Goal: Task Accomplishment & Management: Manage account settings

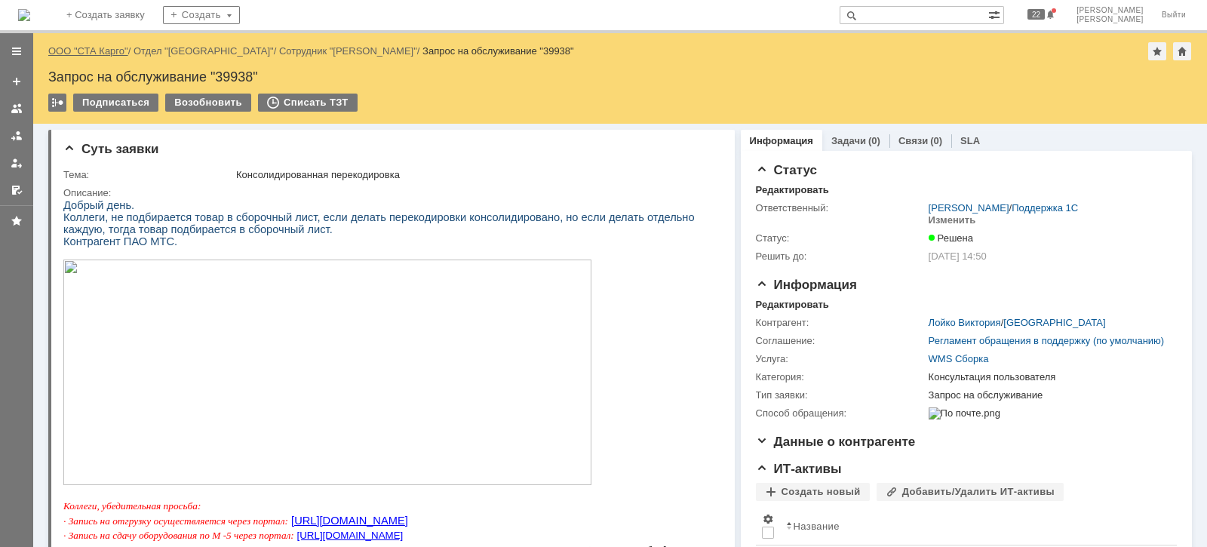
click at [116, 45] on link "ООО "СТА Карго"" at bounding box center [88, 50] width 80 height 11
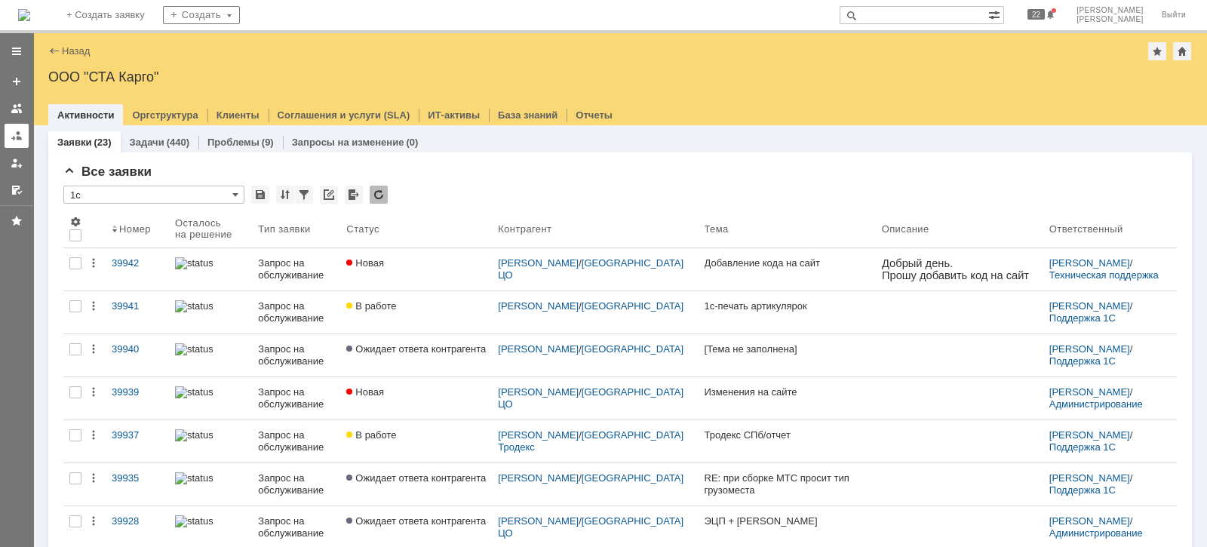
click at [20, 136] on div at bounding box center [17, 136] width 12 height 12
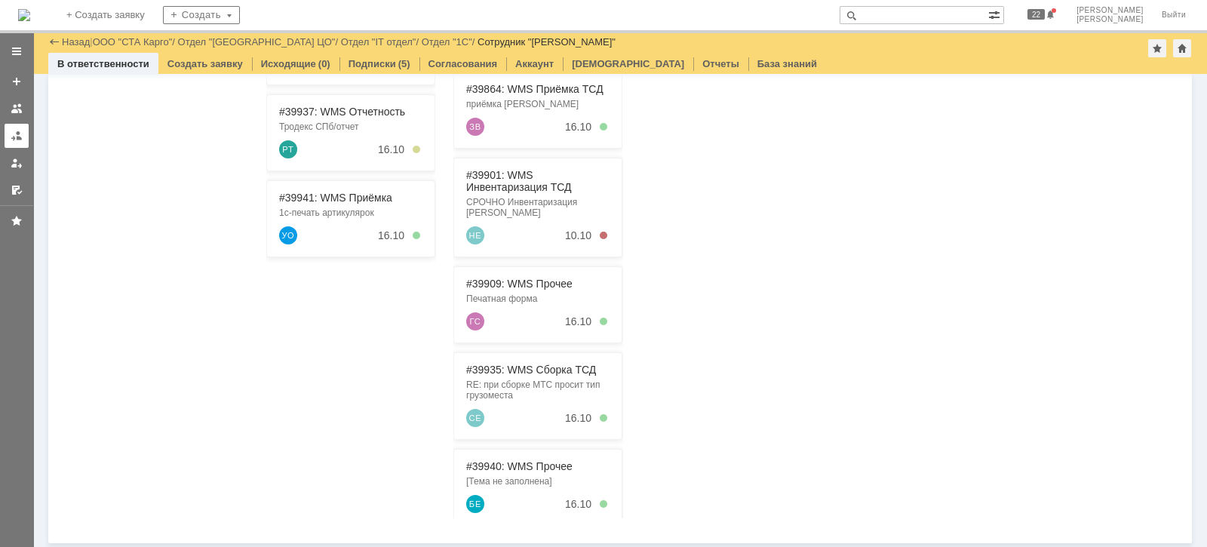
click at [15, 136] on div at bounding box center [17, 136] width 12 height 12
click at [151, 38] on link "ООО "СТА Карго"" at bounding box center [133, 41] width 80 height 11
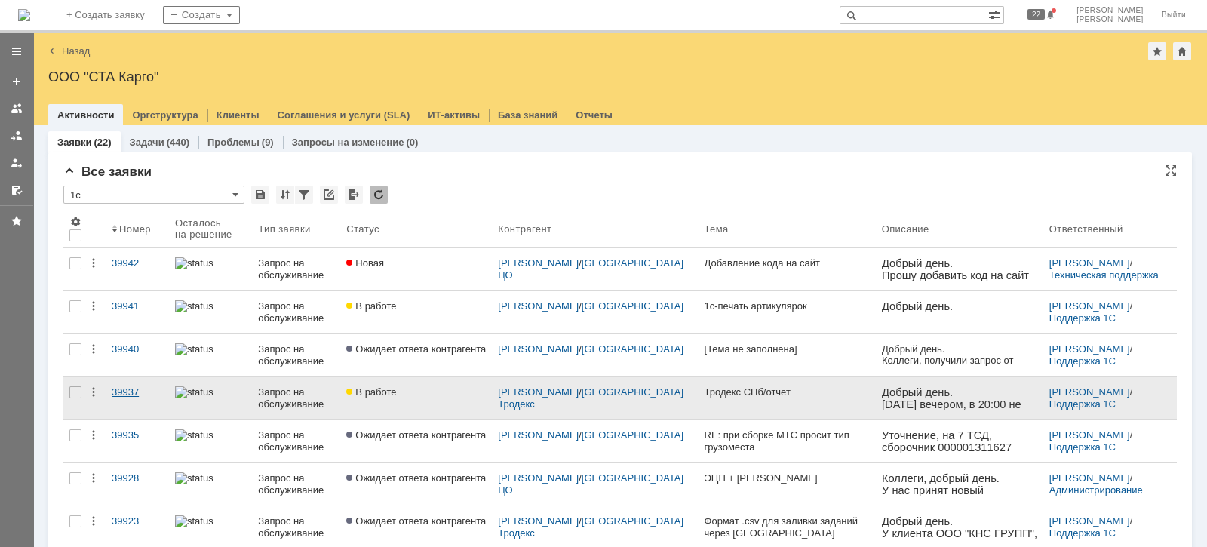
click at [132, 392] on div "39937" at bounding box center [137, 392] width 51 height 12
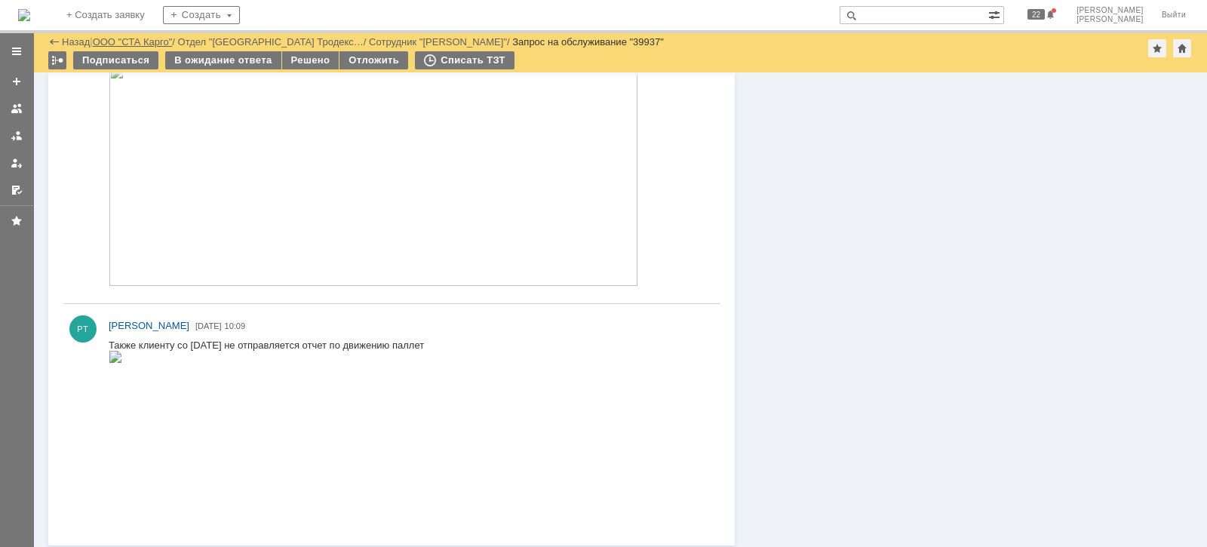
click at [158, 42] on link "ООО "СТА Карго"" at bounding box center [133, 41] width 80 height 11
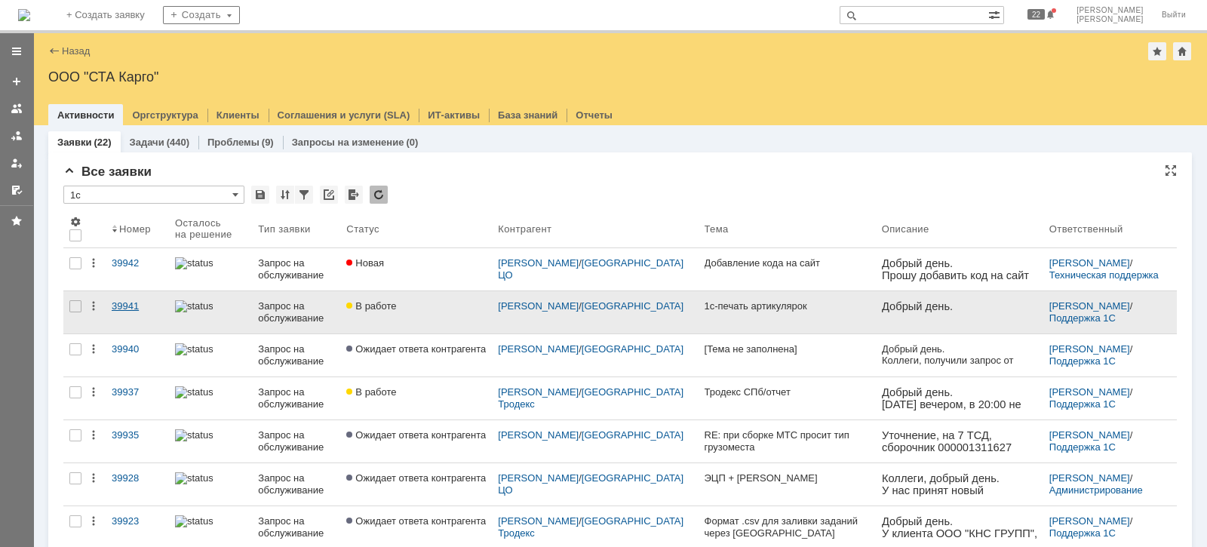
click at [136, 297] on link "39941" at bounding box center [137, 312] width 63 height 42
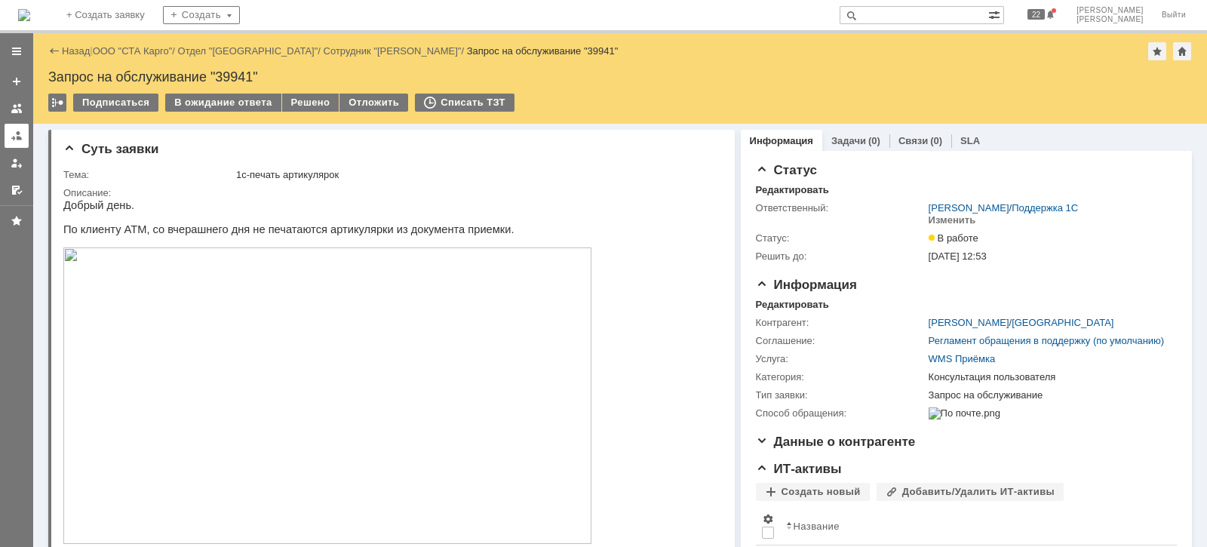
click at [23, 131] on link at bounding box center [17, 136] width 24 height 24
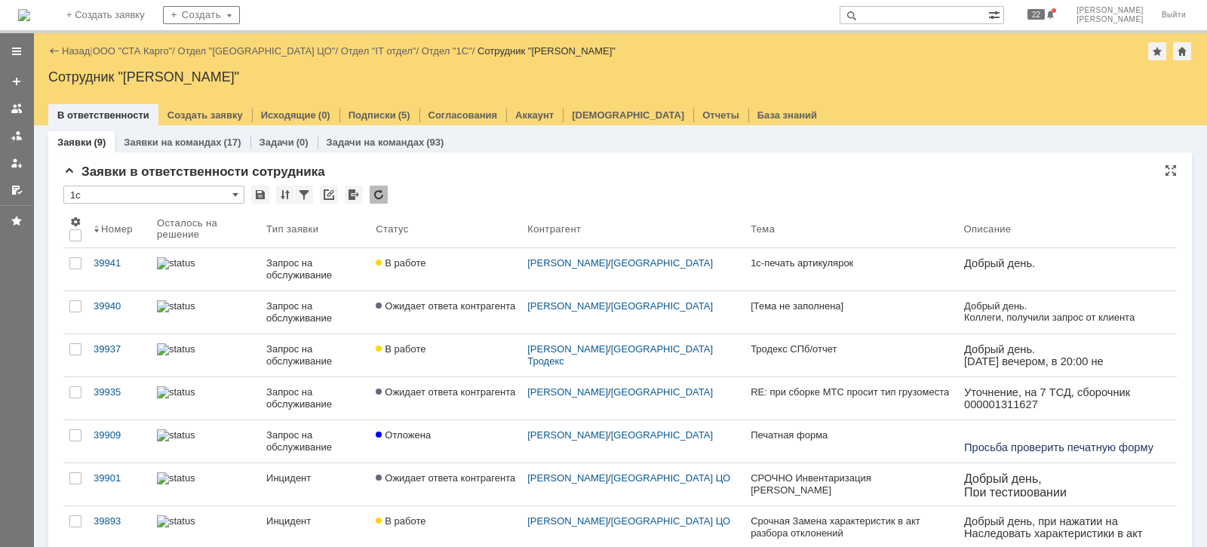
scroll to position [188, 0]
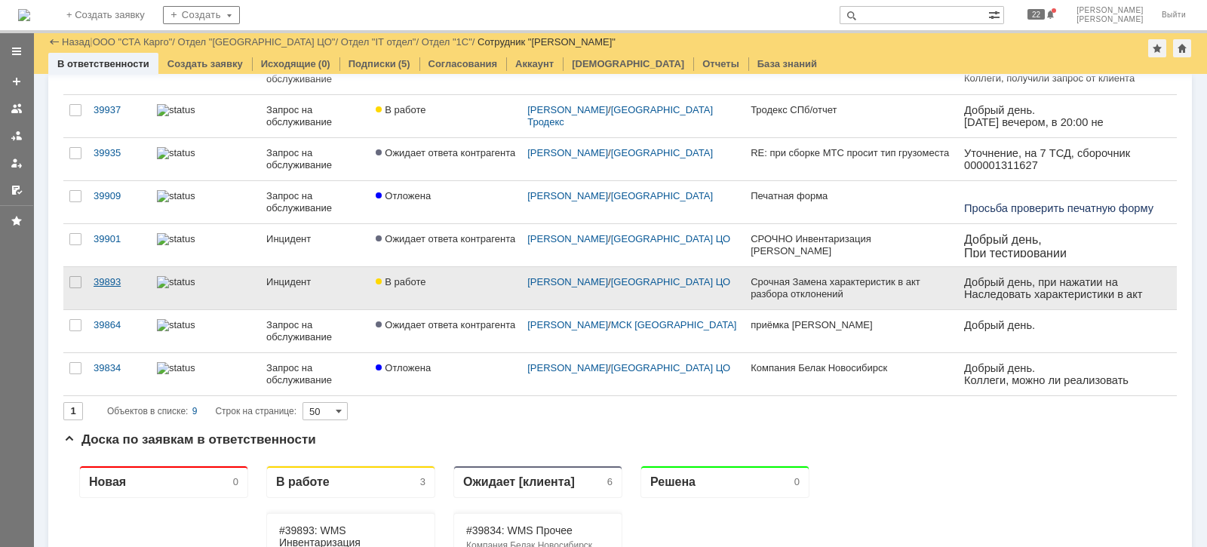
click at [119, 278] on div "39893" at bounding box center [119, 282] width 51 height 12
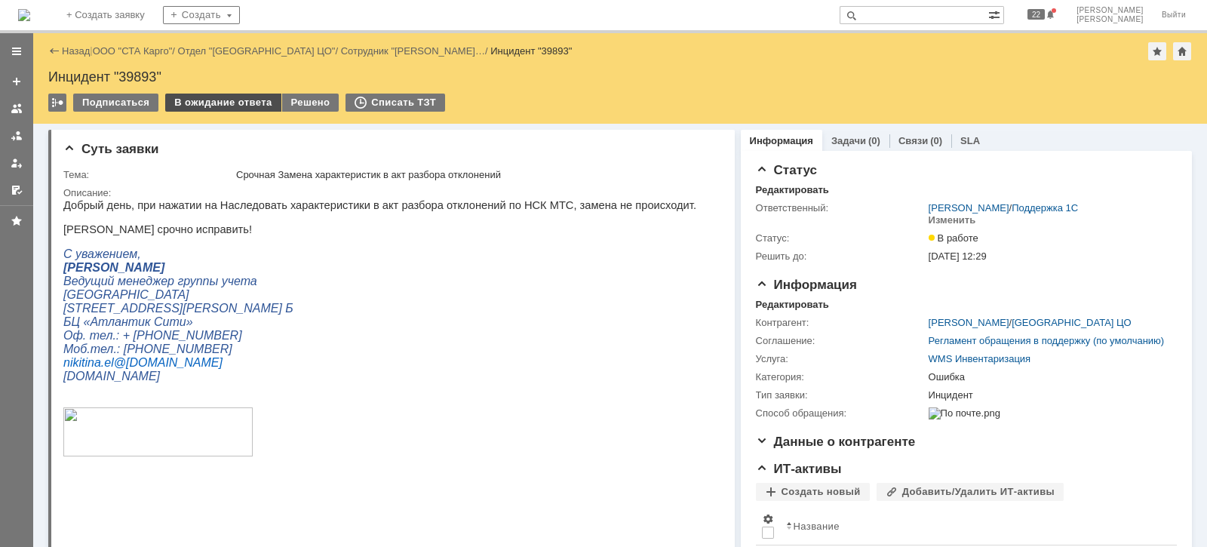
click at [250, 99] on div "В ожидание ответа" at bounding box center [222, 103] width 115 height 18
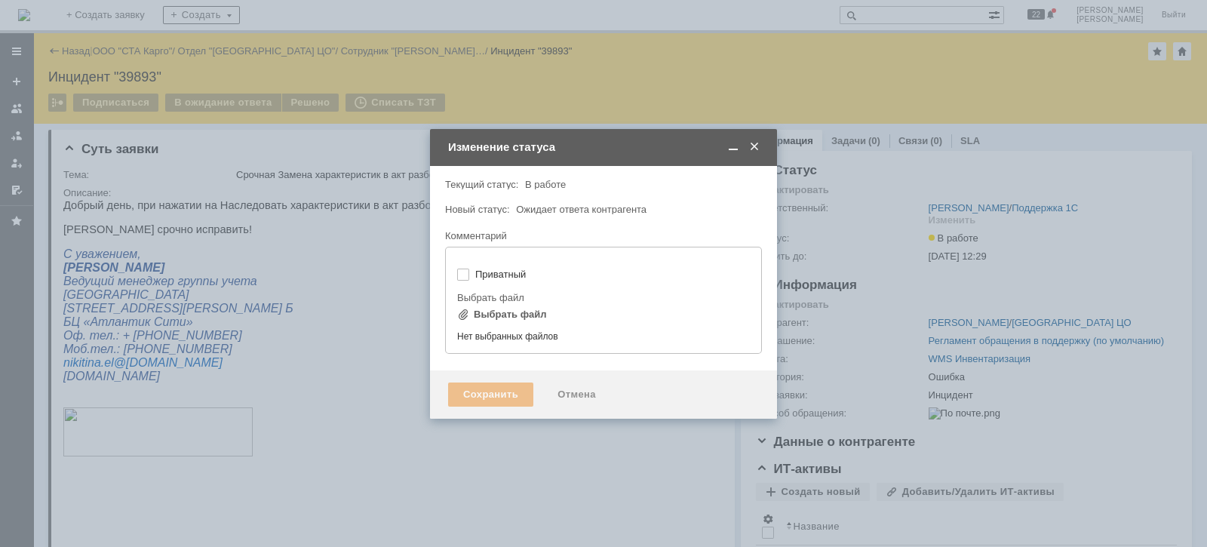
type input "[не указано]"
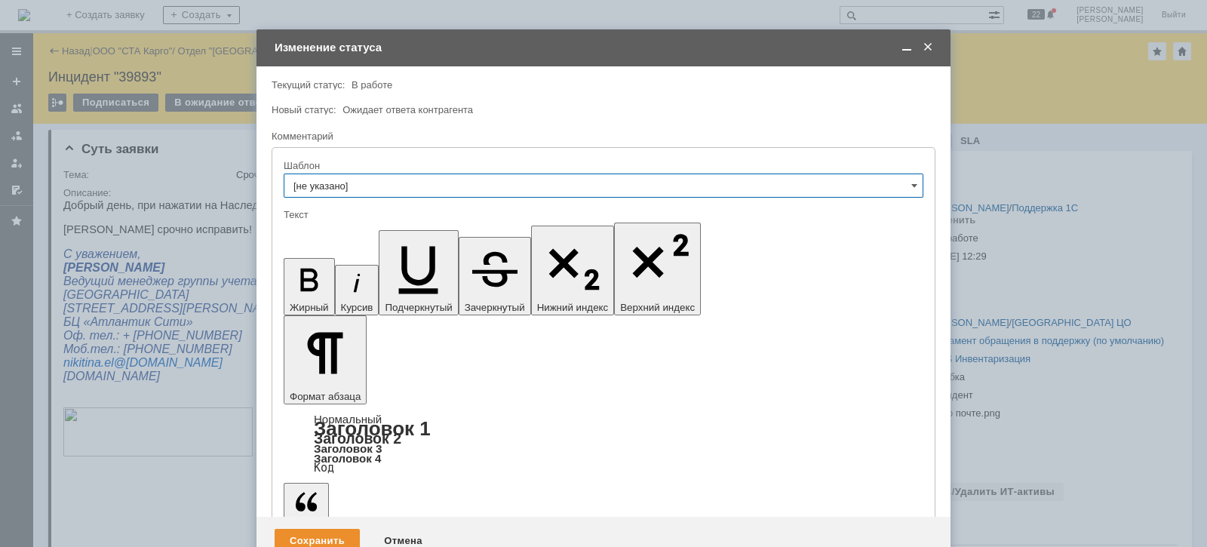
click at [298, 529] on div "Сохранить" at bounding box center [317, 541] width 85 height 24
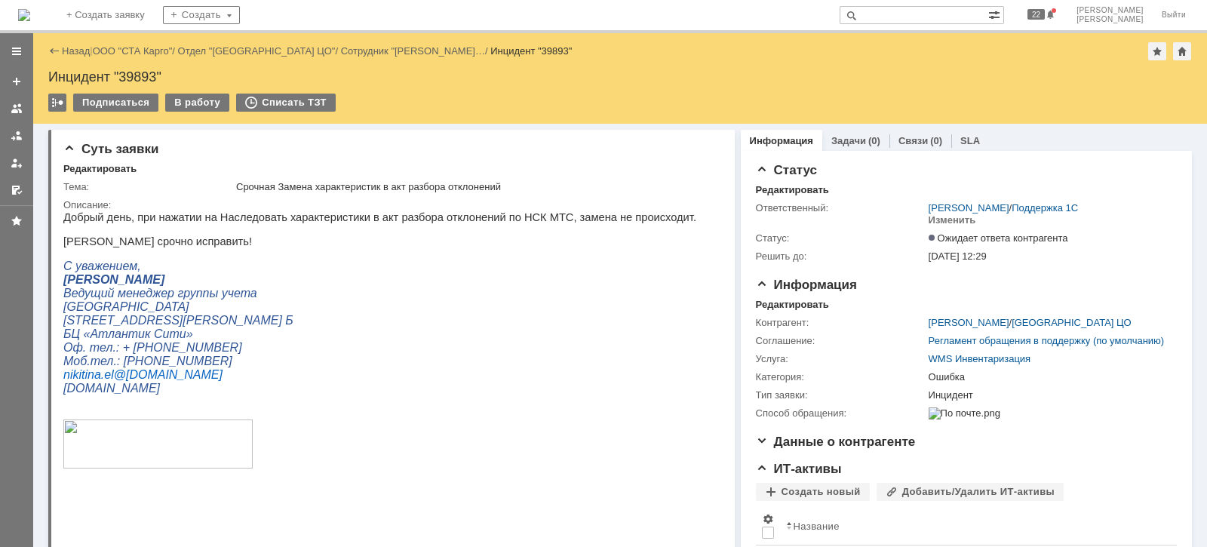
click at [17, 139] on div at bounding box center [17, 136] width 12 height 12
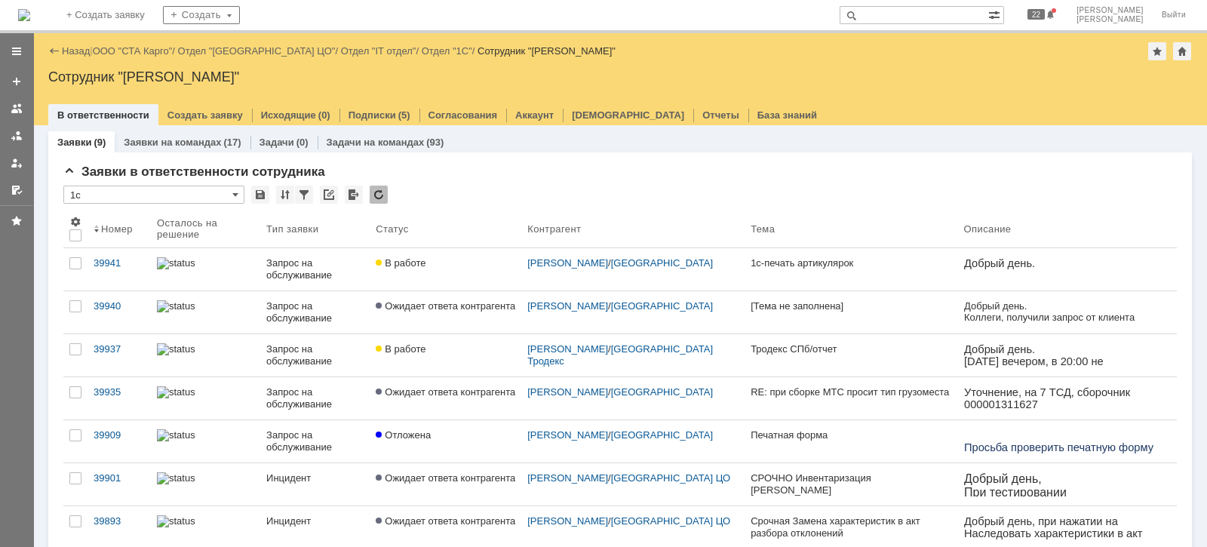
click at [151, 57] on div "Назад | ООО "СТА Карго" / Отдел "[GEOGRAPHIC_DATA] ЦО" / Отдел "IT отдел" / Отд…" at bounding box center [620, 51] width 1144 height 18
click at [150, 52] on link "ООО "СТА Карго"" at bounding box center [133, 50] width 80 height 11
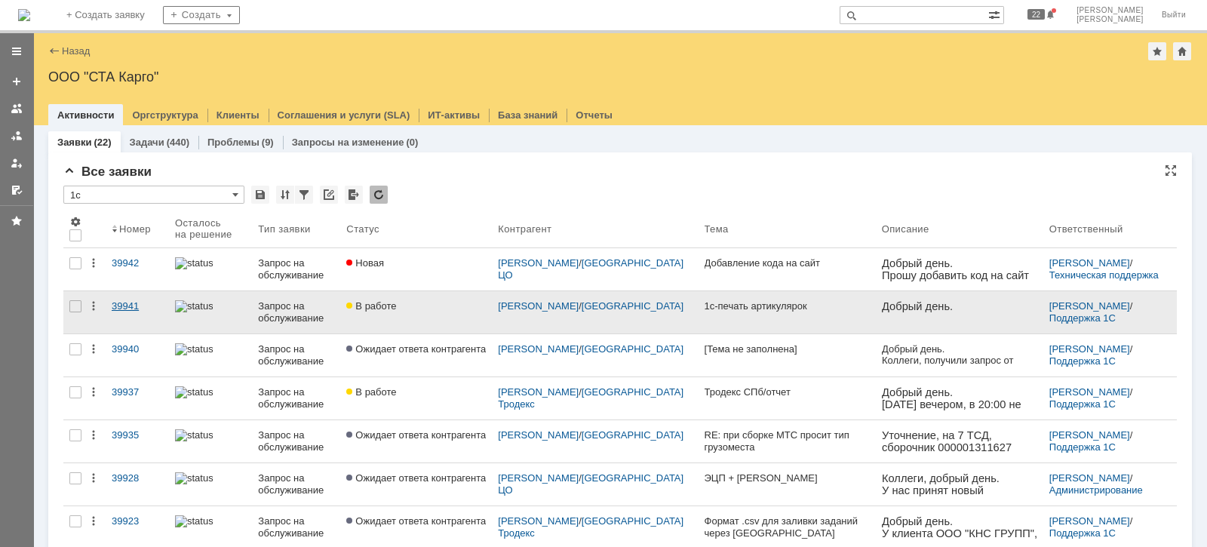
click at [130, 313] on link "39941" at bounding box center [137, 312] width 63 height 42
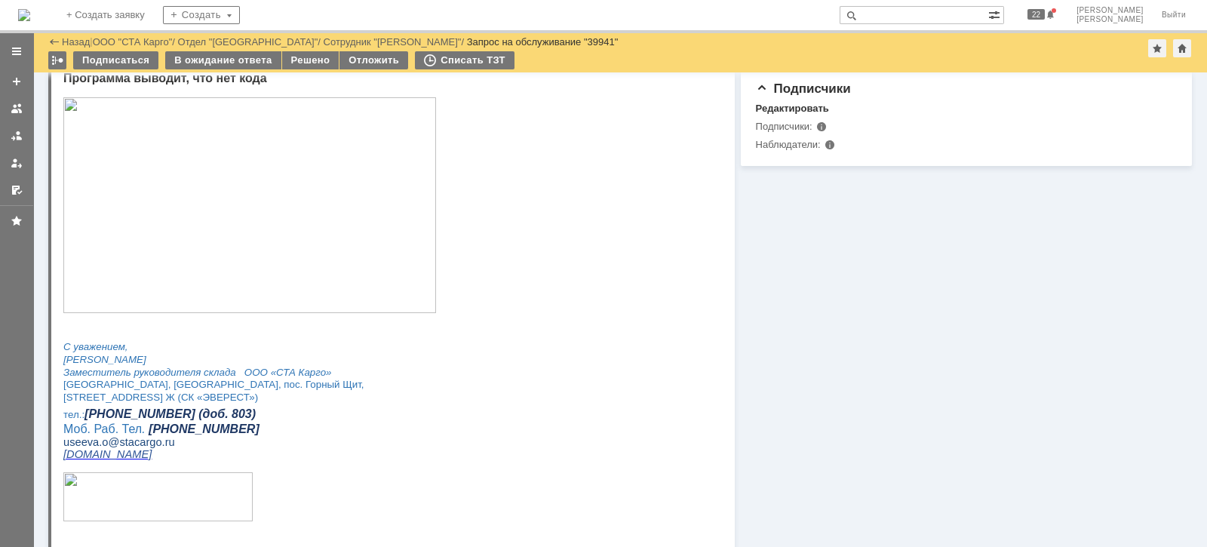
scroll to position [472, 0]
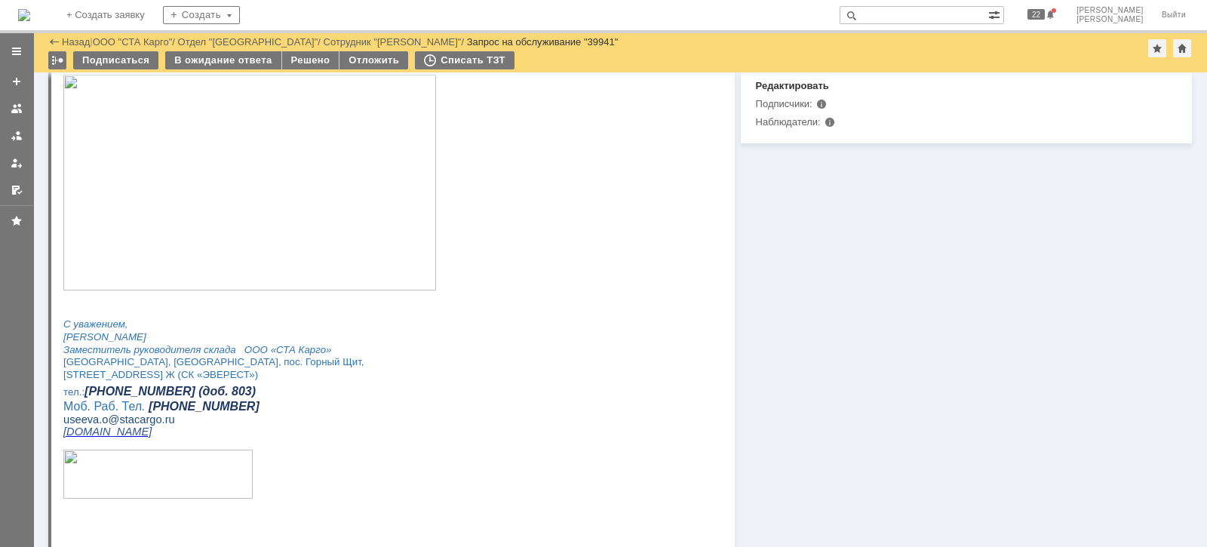
click at [134, 36] on link "ООО "СТА Карго"" at bounding box center [133, 41] width 80 height 11
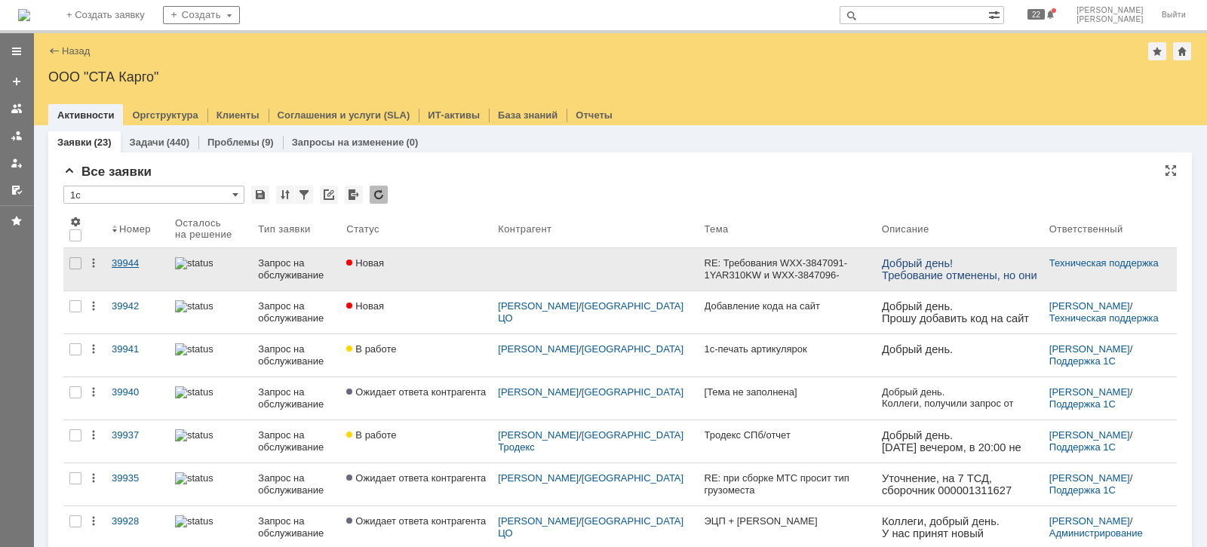
click at [137, 258] on div "39944" at bounding box center [137, 263] width 51 height 12
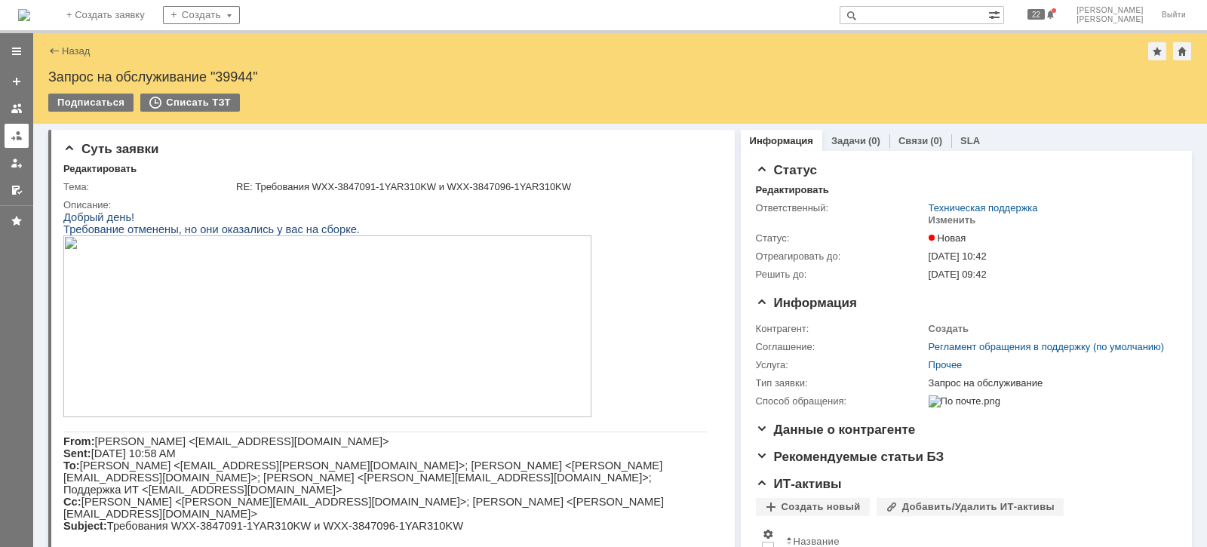
click at [25, 135] on link at bounding box center [17, 136] width 24 height 24
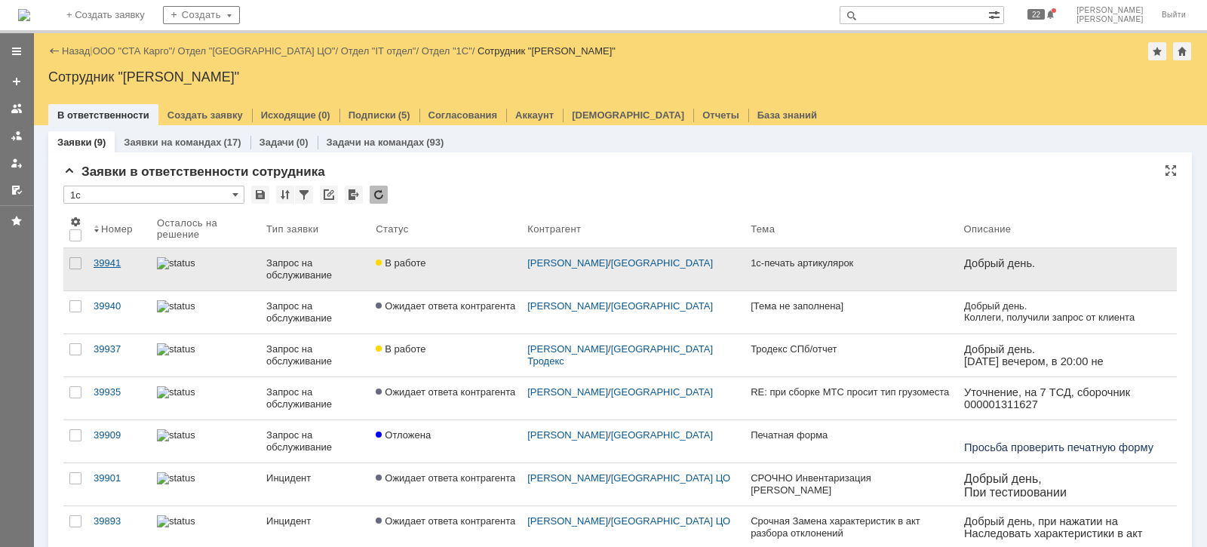
click at [103, 263] on div "39941" at bounding box center [119, 263] width 51 height 12
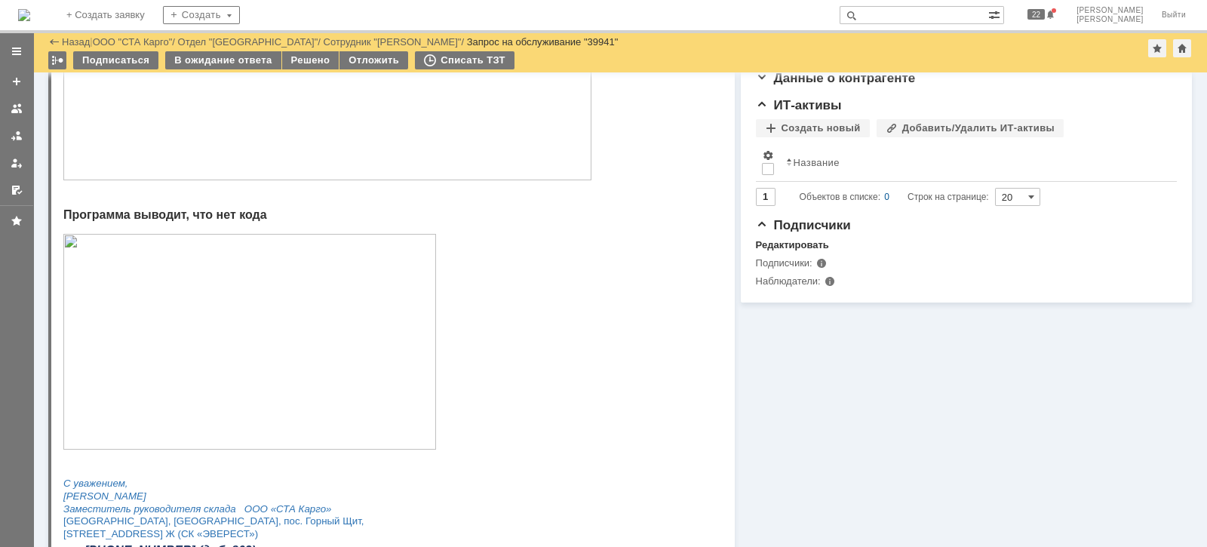
scroll to position [377, 0]
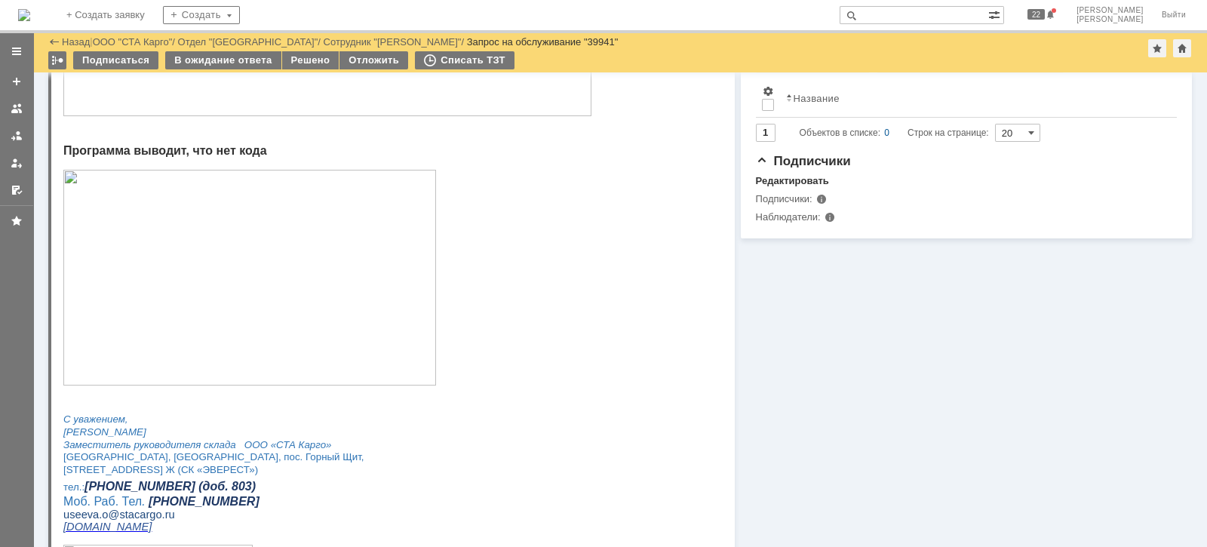
click at [316, 314] on img at bounding box center [249, 278] width 373 height 216
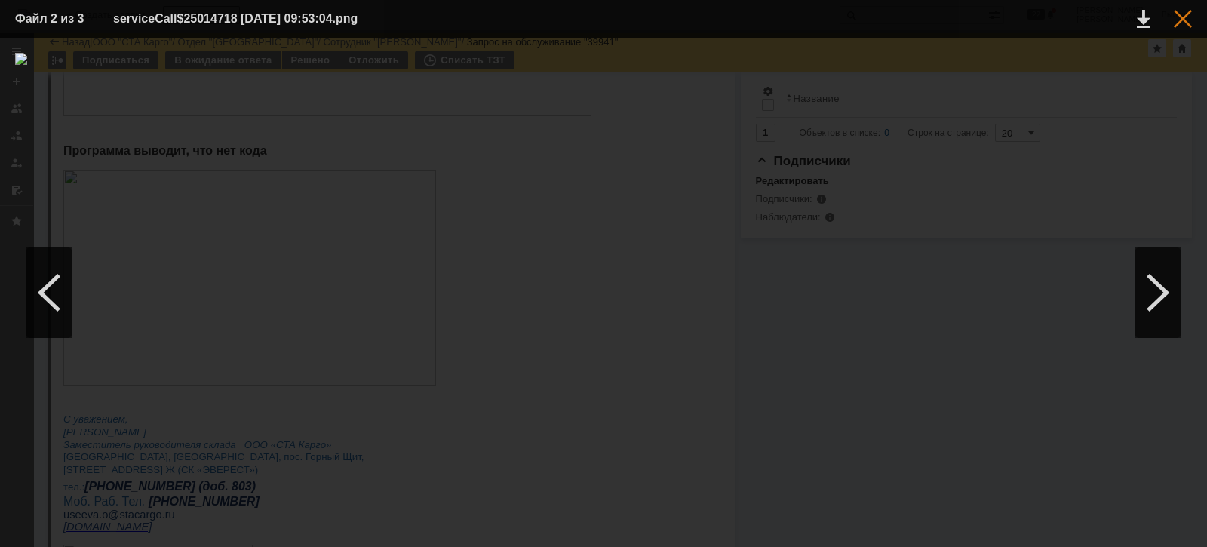
click at [1185, 17] on div at bounding box center [1183, 19] width 18 height 18
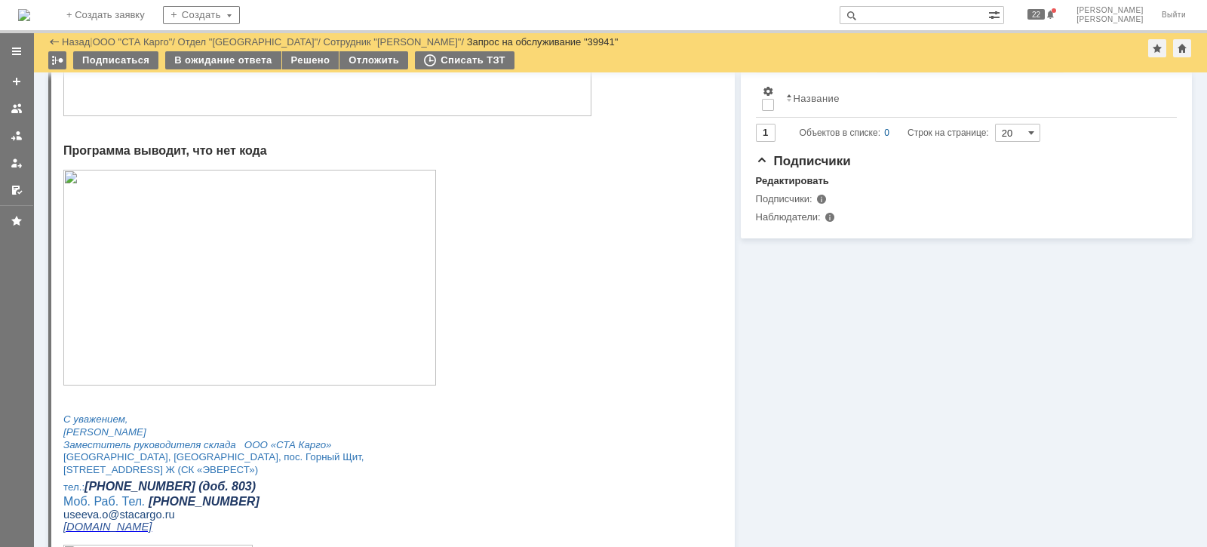
click at [323, 304] on img at bounding box center [249, 278] width 373 height 216
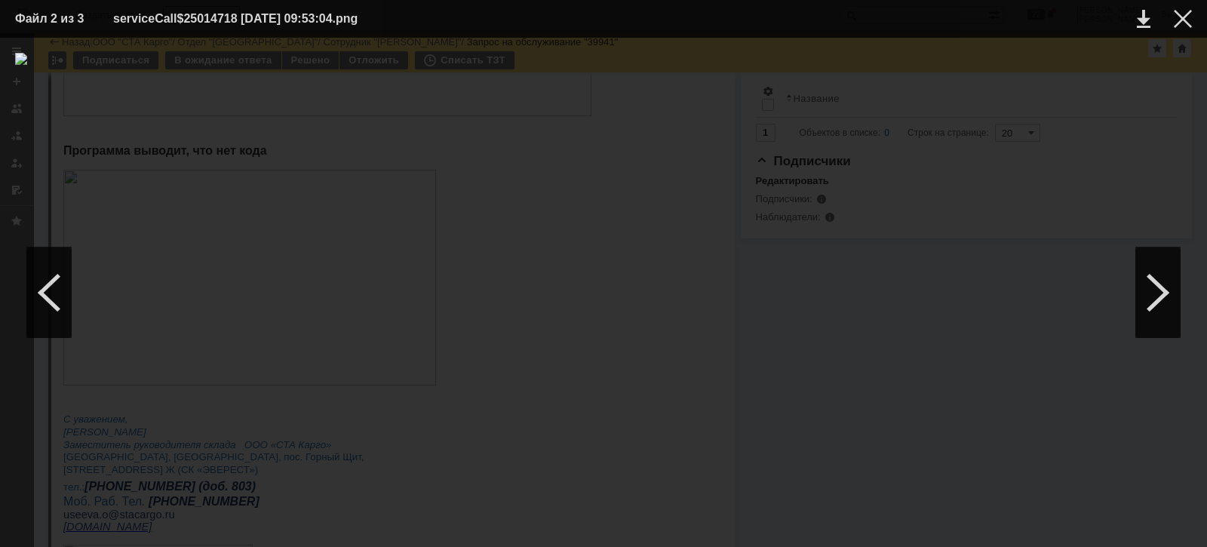
click at [647, 447] on div at bounding box center [603, 292] width 1177 height 479
drag, startPoint x: 1176, startPoint y: 26, endPoint x: 1186, endPoint y: 22, distance: 10.8
click at [1184, 20] on div at bounding box center [1183, 19] width 18 height 18
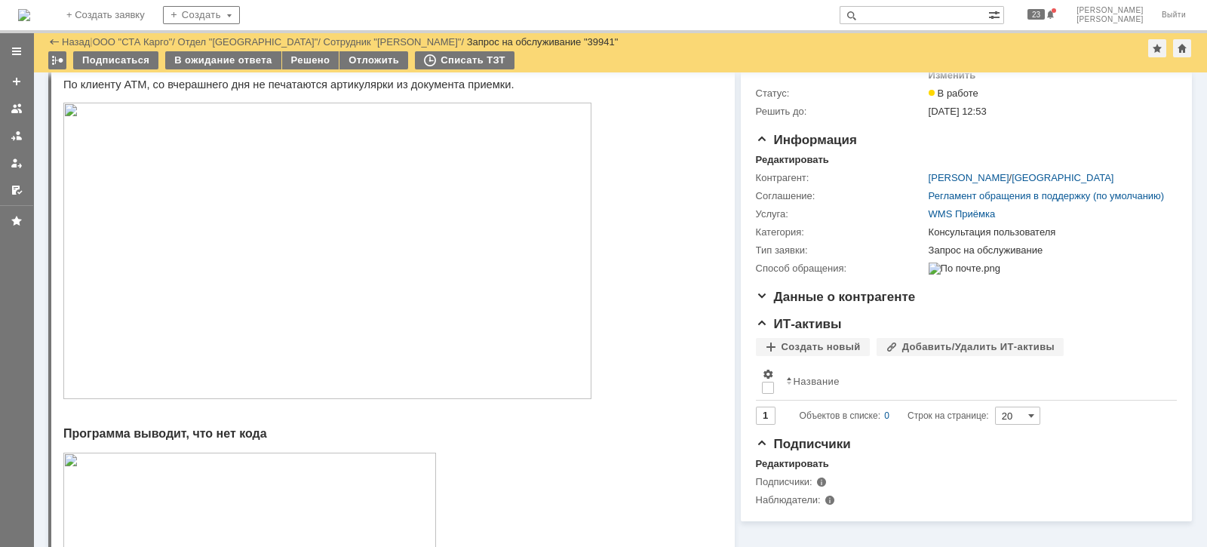
scroll to position [188, 0]
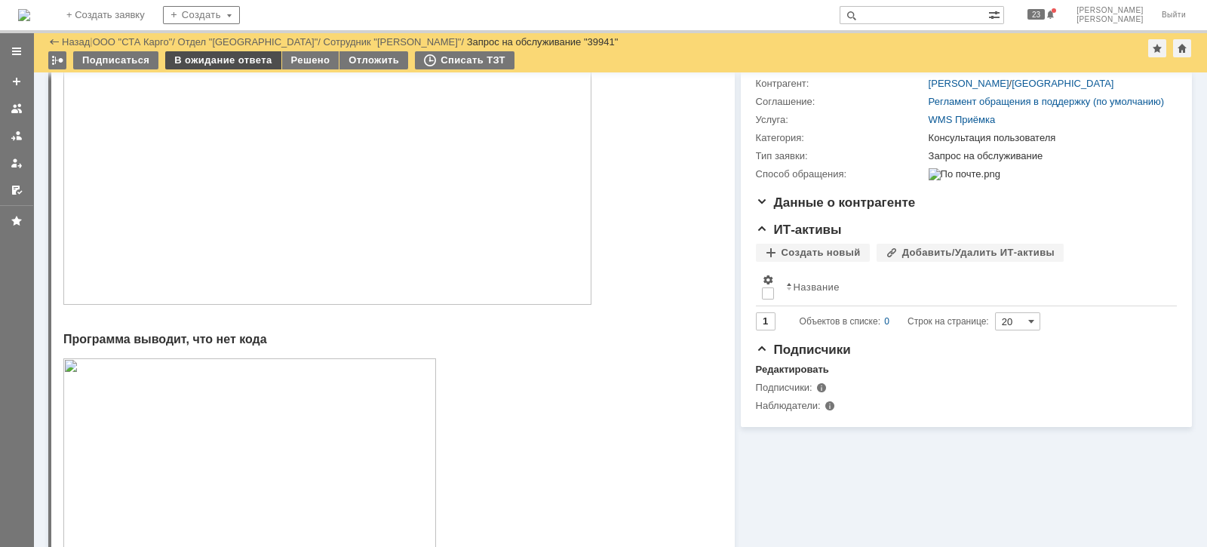
click at [206, 64] on div "В ожидание ответа" at bounding box center [222, 60] width 115 height 18
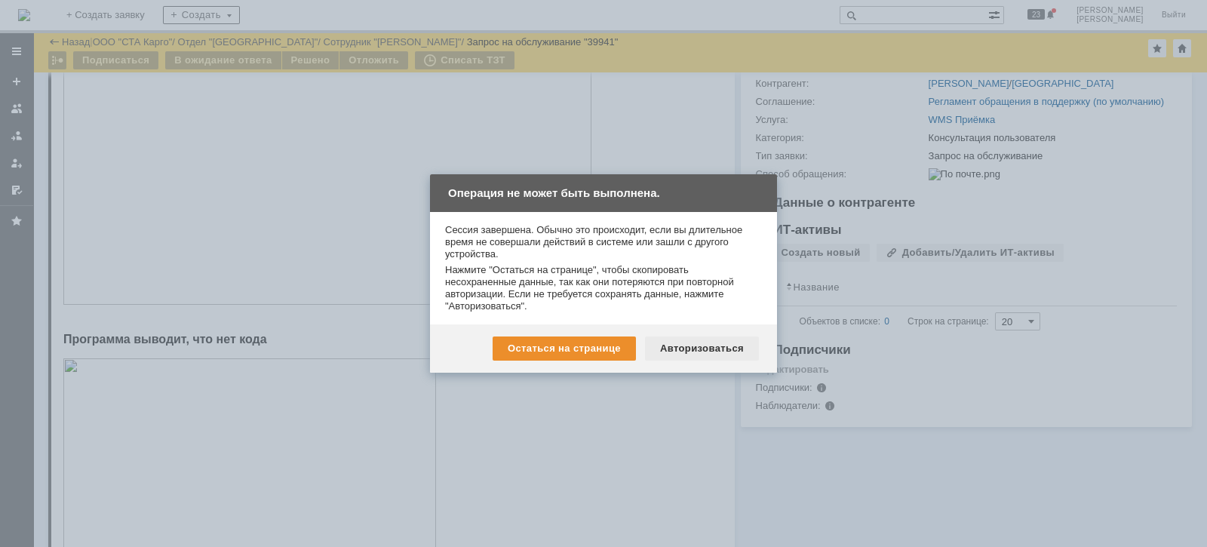
click at [690, 354] on div "Авторизоваться" at bounding box center [702, 349] width 114 height 24
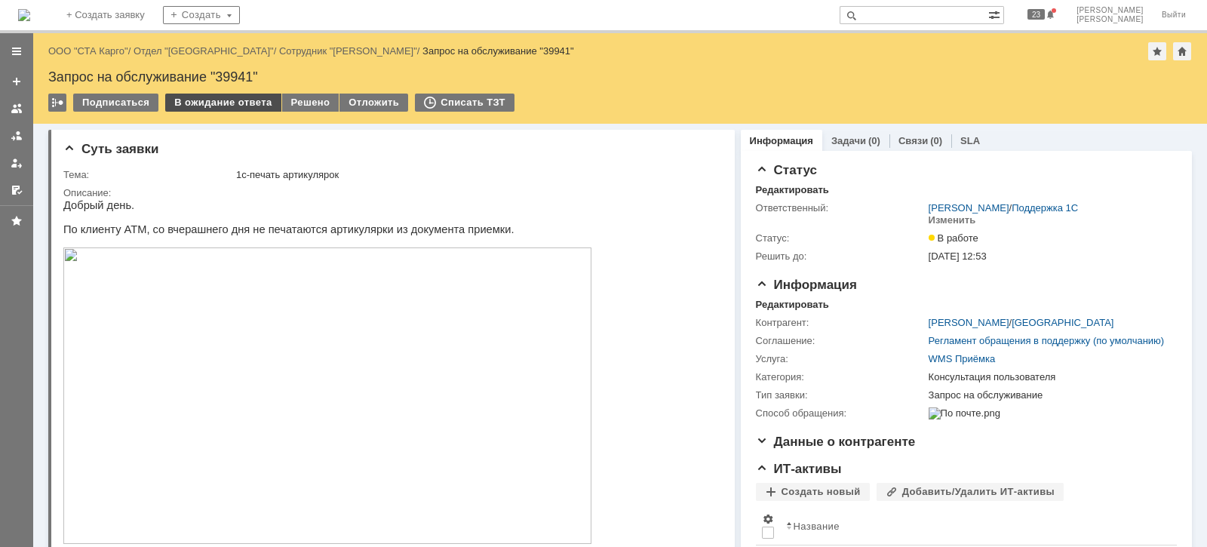
click at [230, 101] on div "В ожидание ответа" at bounding box center [222, 103] width 115 height 18
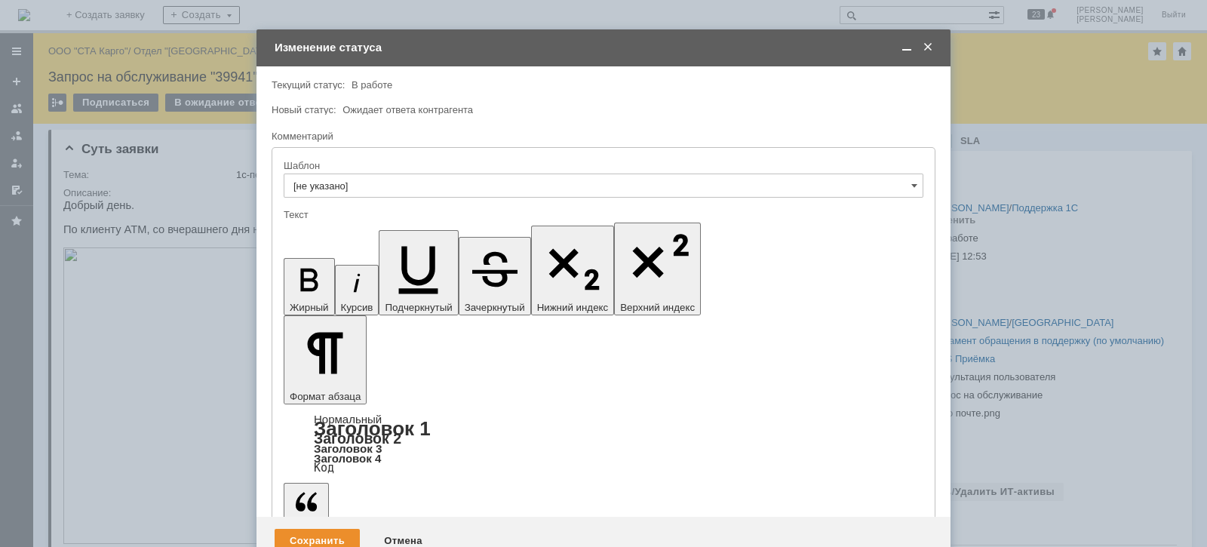
click at [326, 529] on div "Сохранить" at bounding box center [317, 541] width 85 height 24
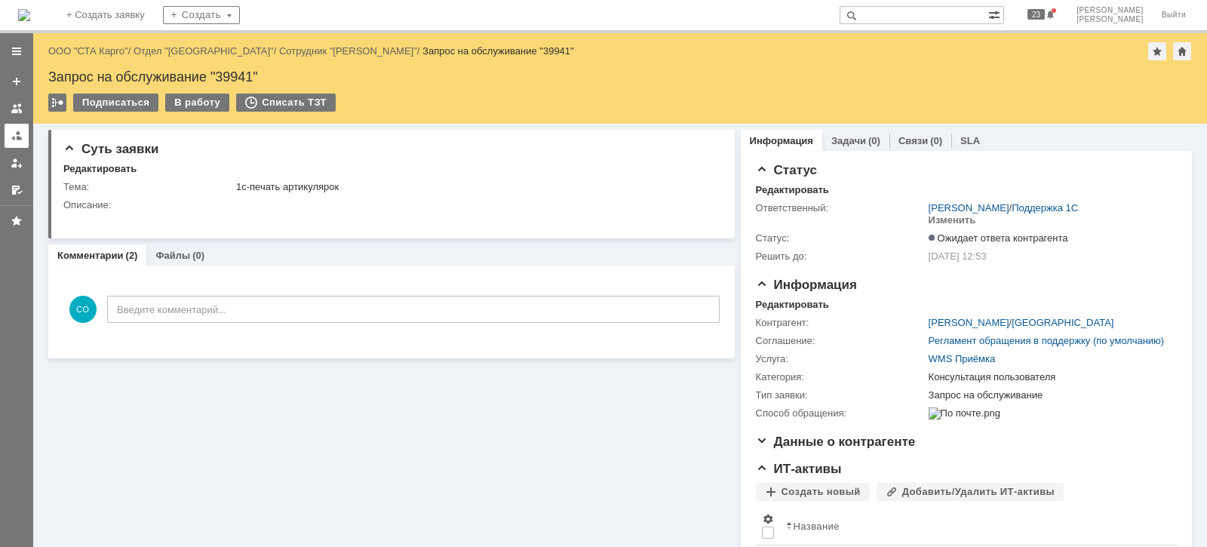
click at [17, 137] on div at bounding box center [17, 136] width 12 height 12
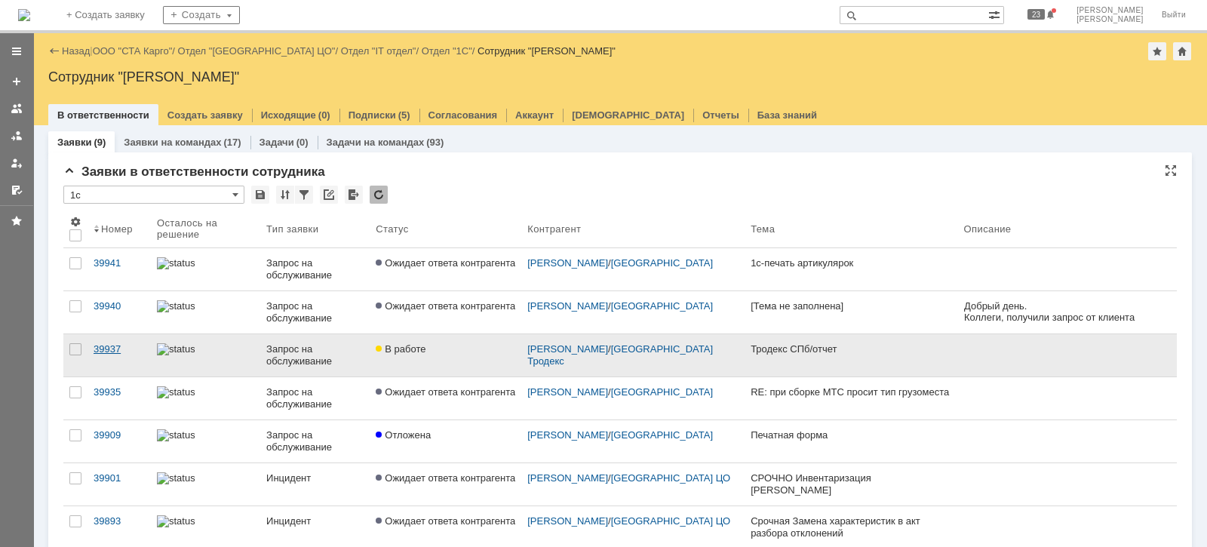
click at [113, 352] on div "39937" at bounding box center [119, 349] width 51 height 12
